Goal: Contribute content

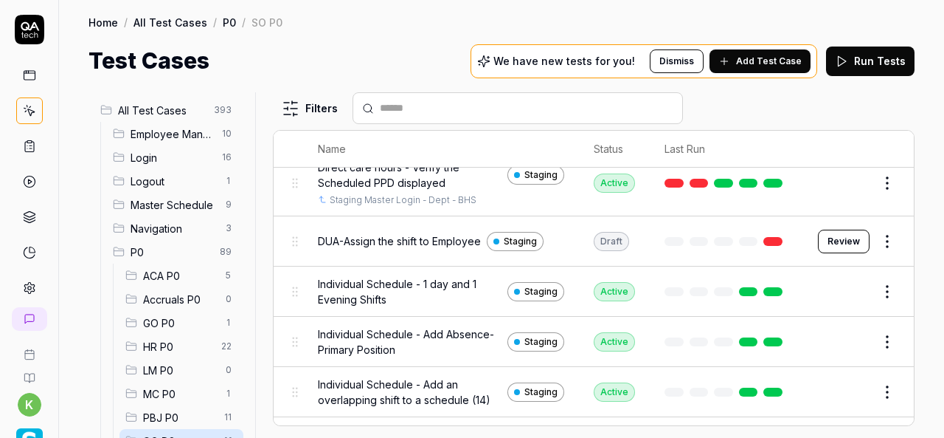
scroll to position [239, 0]
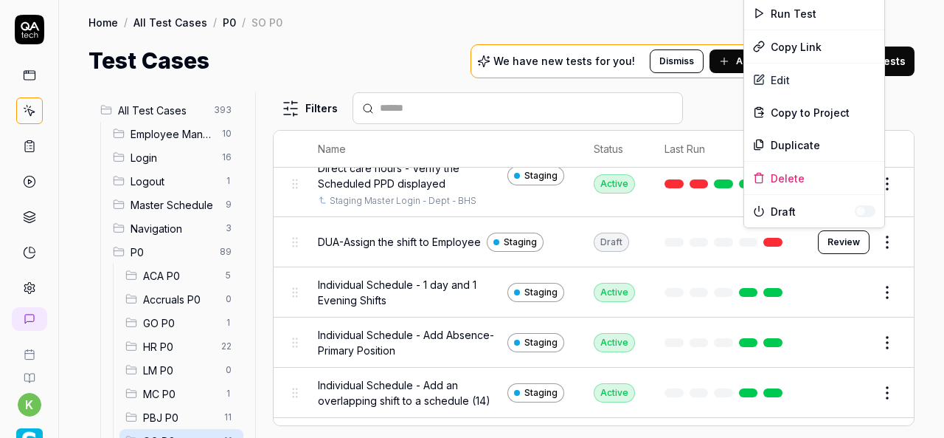
click at [882, 241] on html "k Home / All Test Cases / P0 / SO P0 Home / All Test Cases / P0 / SO P0 Test Ca…" at bounding box center [472, 219] width 944 height 438
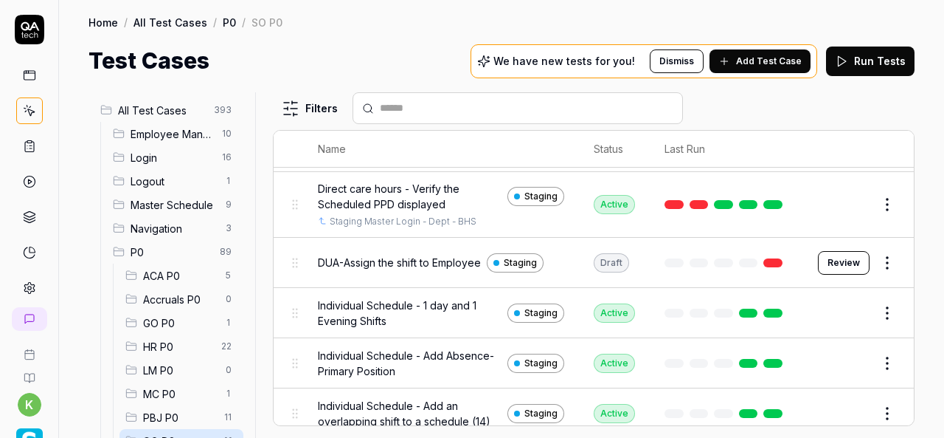
scroll to position [219, 0]
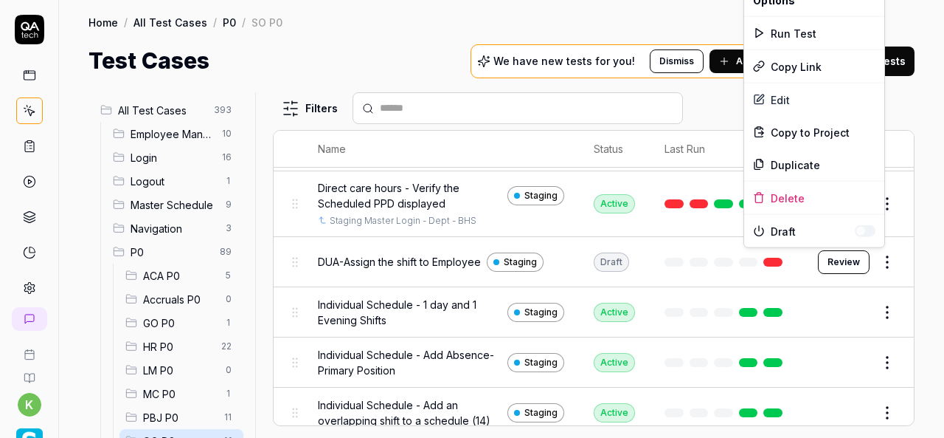
click at [876, 269] on html "k Home / All Test Cases / P0 / SO P0 Home / All Test Cases / P0 / SO P0 Test Ca…" at bounding box center [472, 219] width 944 height 438
click at [794, 34] on div "Run Test" at bounding box center [814, 33] width 140 height 32
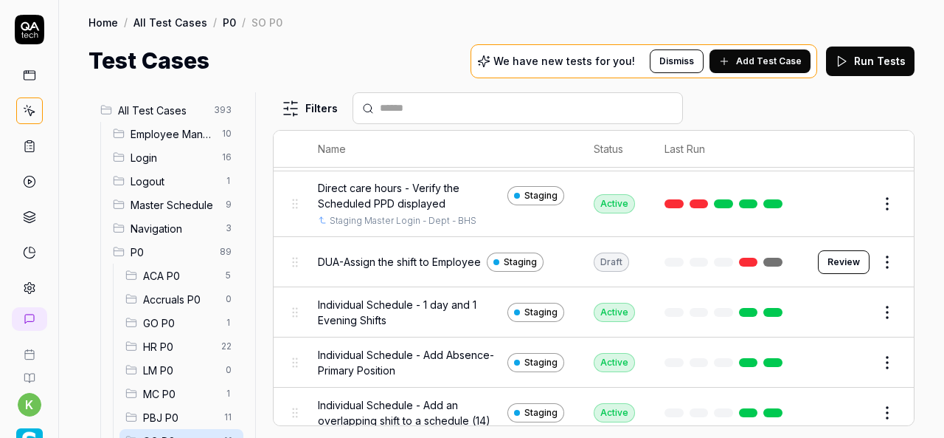
click at [844, 262] on button "Review" at bounding box center [844, 262] width 52 height 24
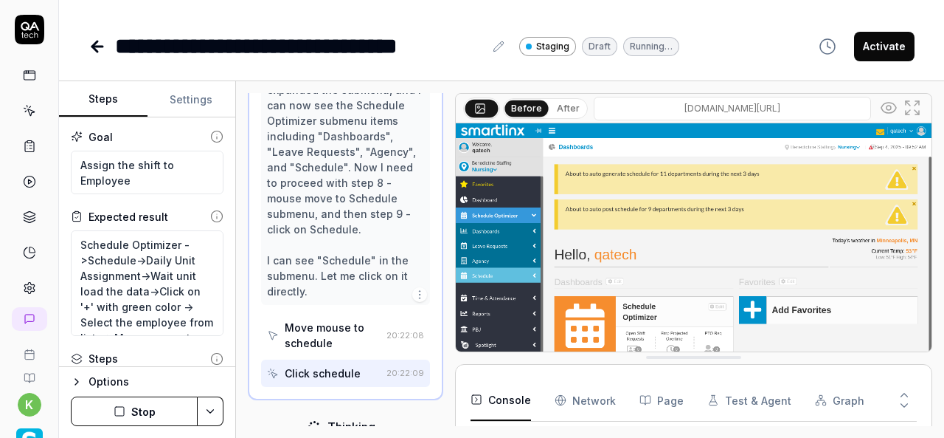
scroll to position [222, 0]
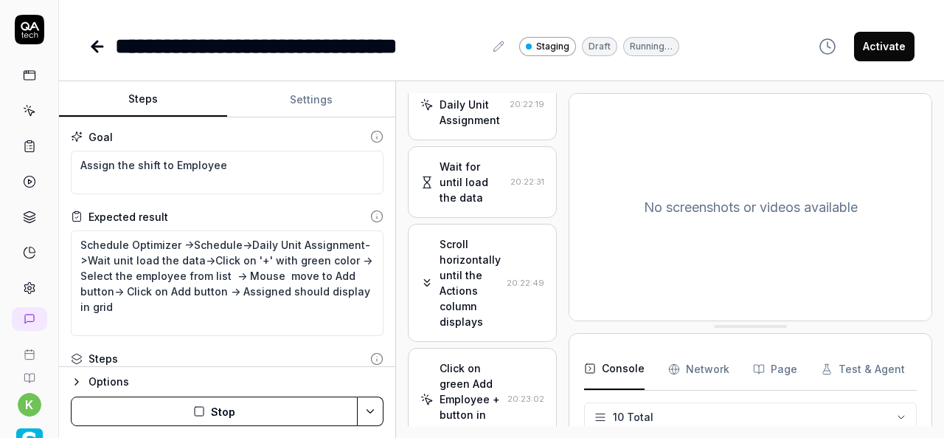
scroll to position [288, 0]
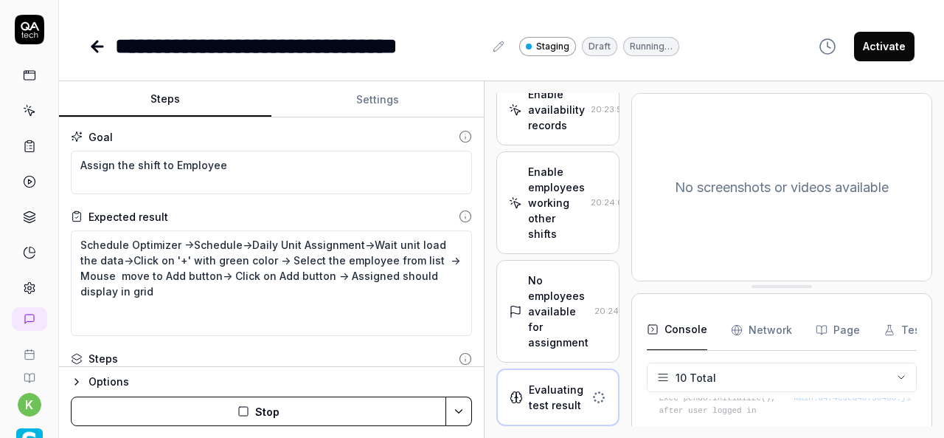
click at [487, 311] on div "Steps Settings Goal Assign the shift to Employee Expected result Schedule Optim…" at bounding box center [501, 259] width 885 height 356
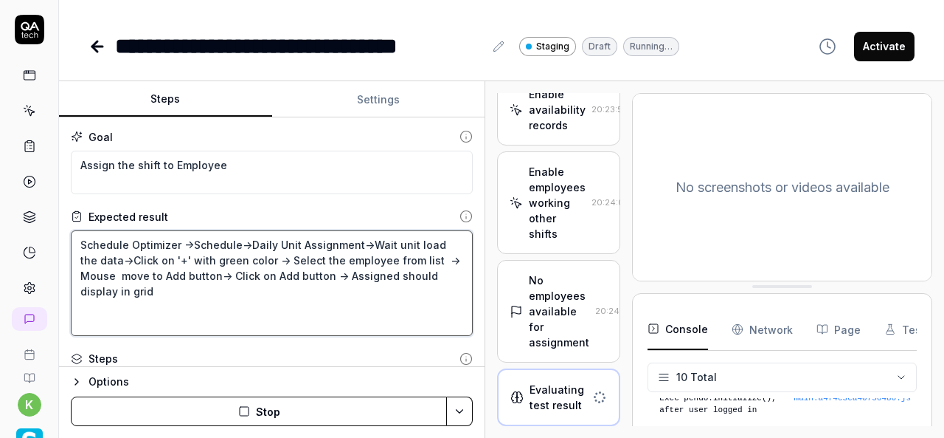
click at [222, 321] on textarea "Schedule Optimizer ->Schedule->Daily Unit Assignment->Wait unit load the data->…" at bounding box center [272, 283] width 402 height 106
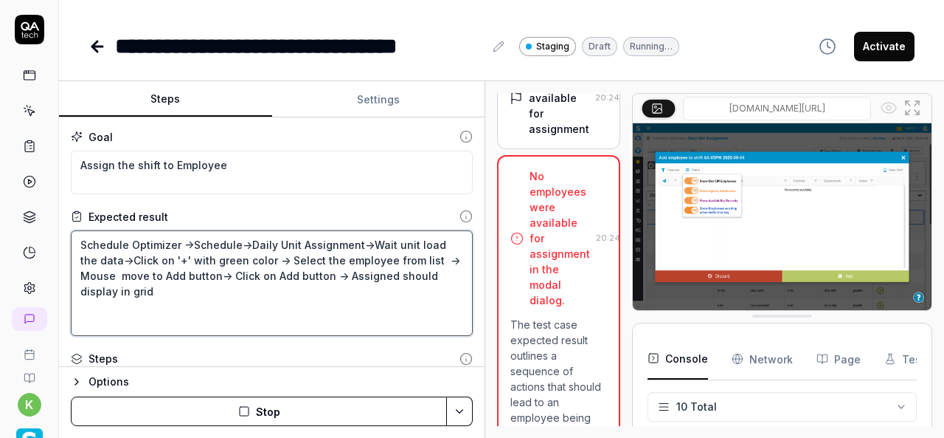
scroll to position [311, 0]
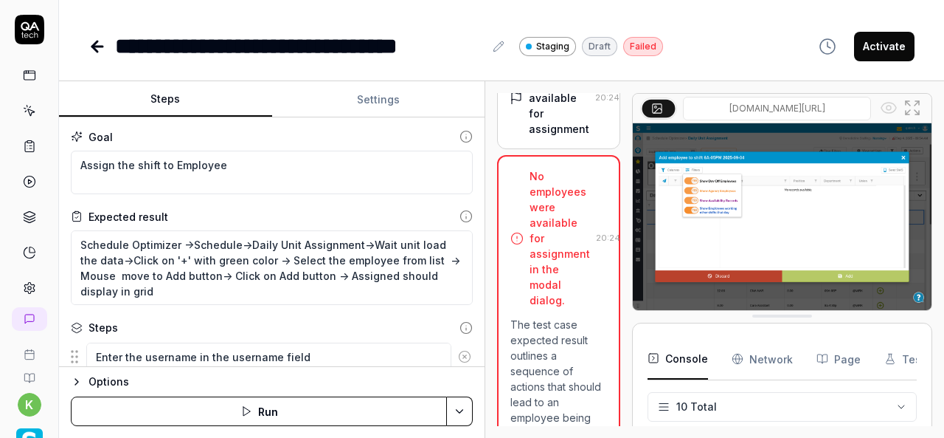
click at [216, 319] on div "Steps" at bounding box center [272, 326] width 402 height 15
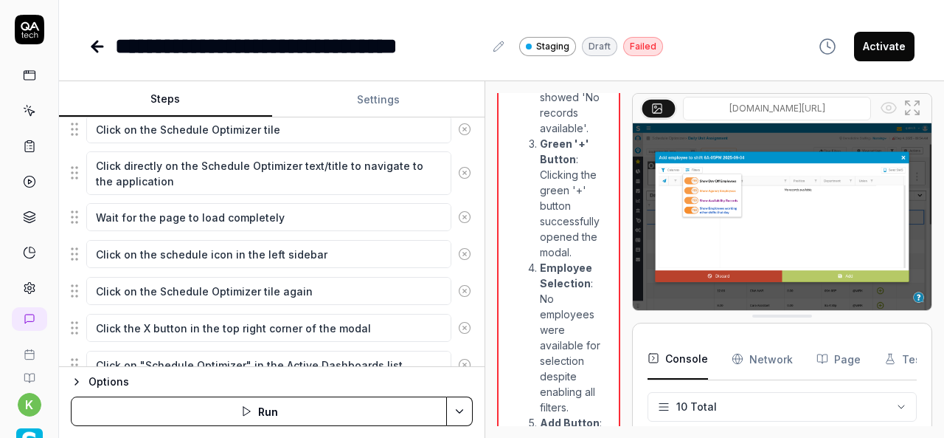
scroll to position [1133, 0]
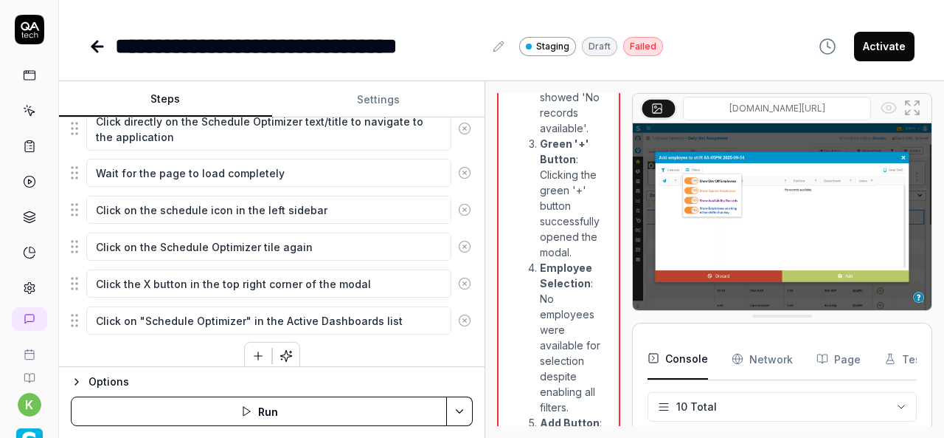
type textarea "*"
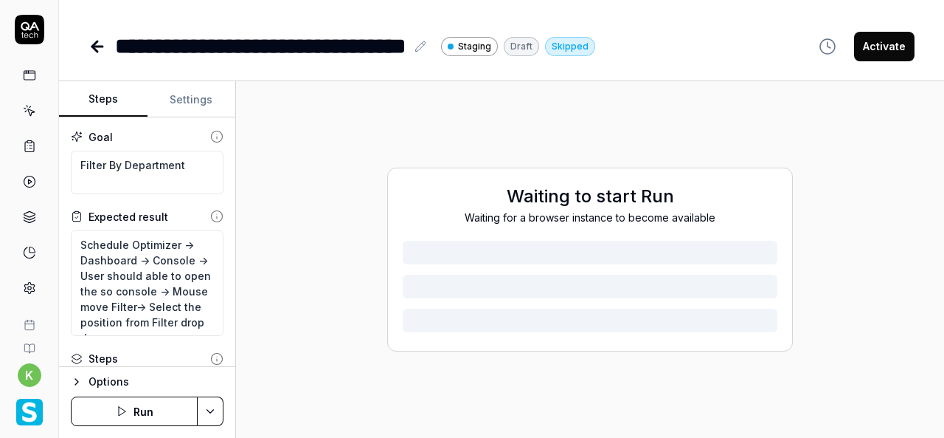
type textarea "*"
